Goal: Information Seeking & Learning: Learn about a topic

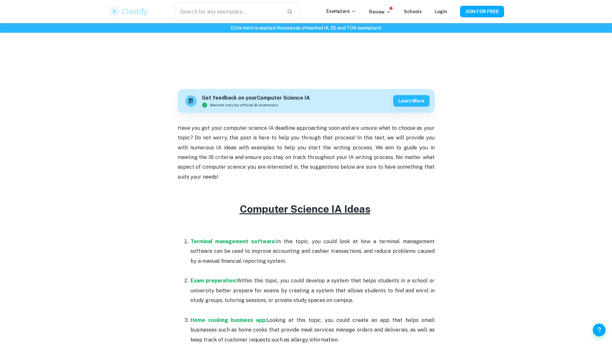
scroll to position [193, 0]
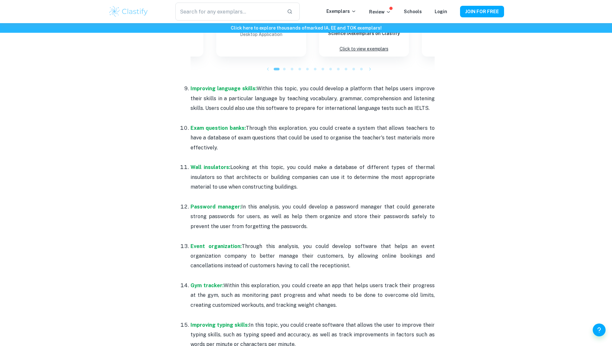
scroll to position [739, 0]
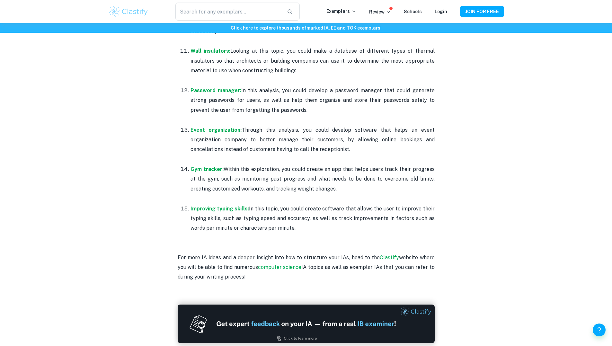
scroll to position [805, 0]
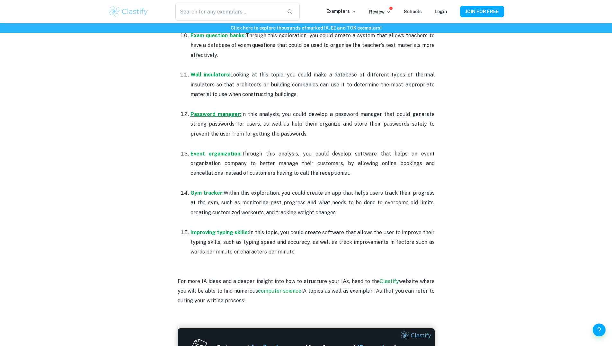
click at [210, 114] on strong "Password manager:" at bounding box center [216, 114] width 51 height 6
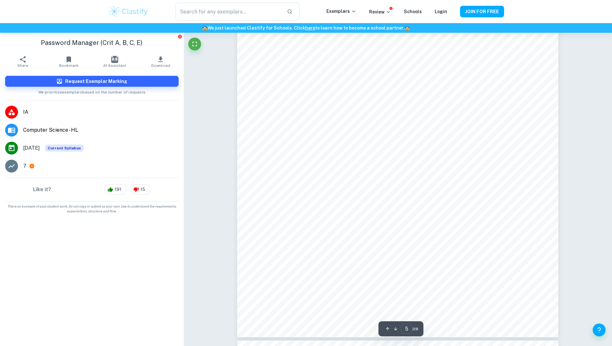
scroll to position [1897, 0]
click at [194, 42] on icon "Fullscreen" at bounding box center [195, 44] width 5 height 5
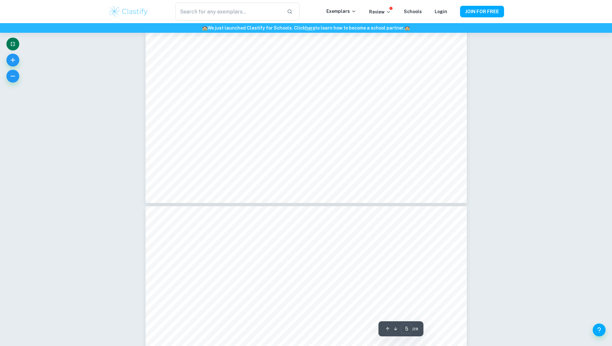
type input "6"
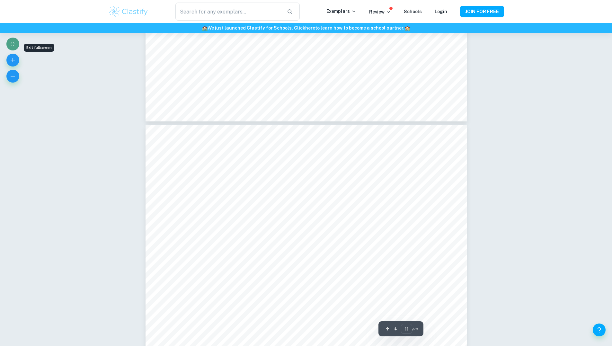
scroll to position [4372, 0]
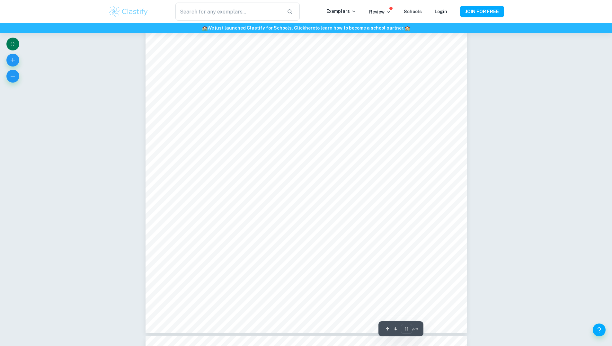
scroll to position [4772, 0]
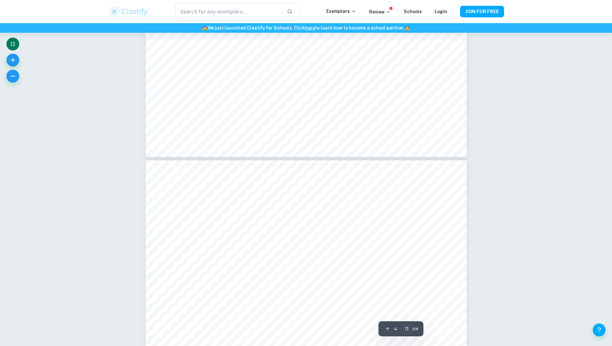
type input "12"
